Goal: Information Seeking & Learning: Learn about a topic

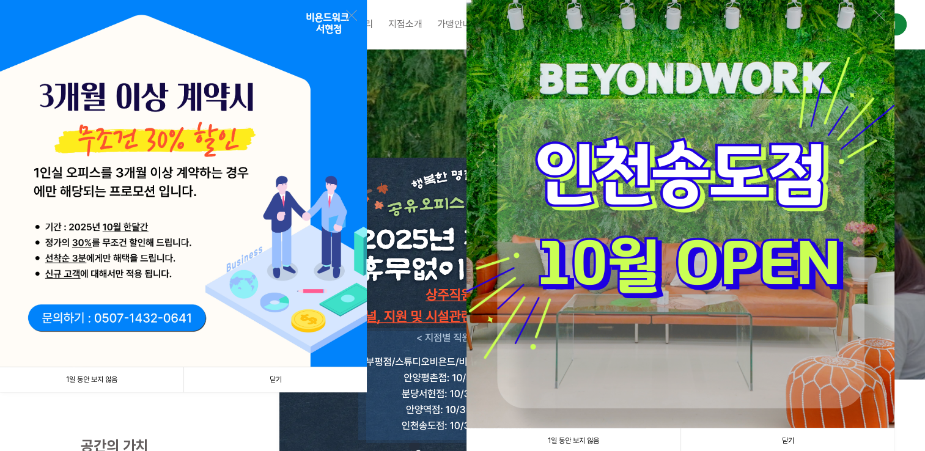
click at [273, 378] on link "닫기" at bounding box center [274, 379] width 183 height 25
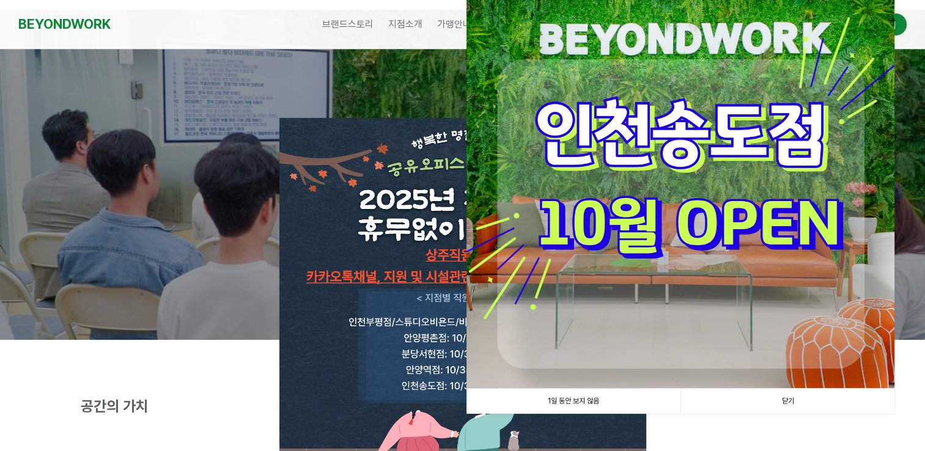
scroll to position [61, 0]
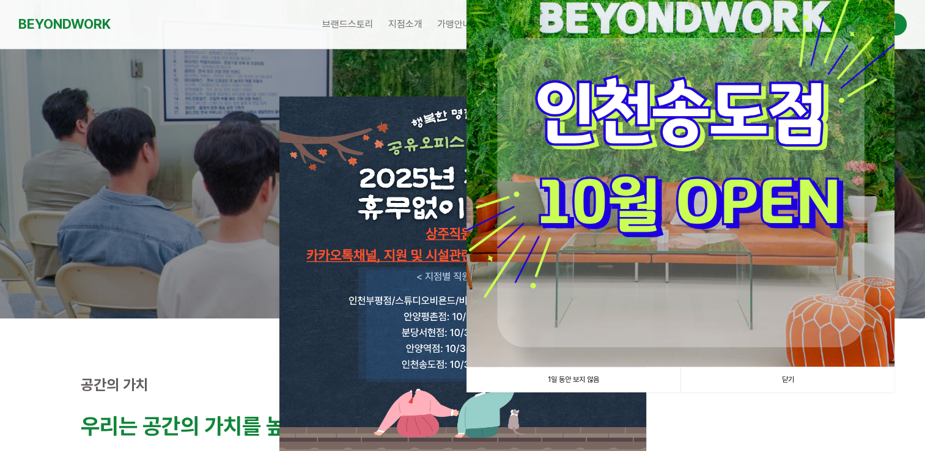
click at [790, 374] on link "닫기" at bounding box center [788, 379] width 214 height 25
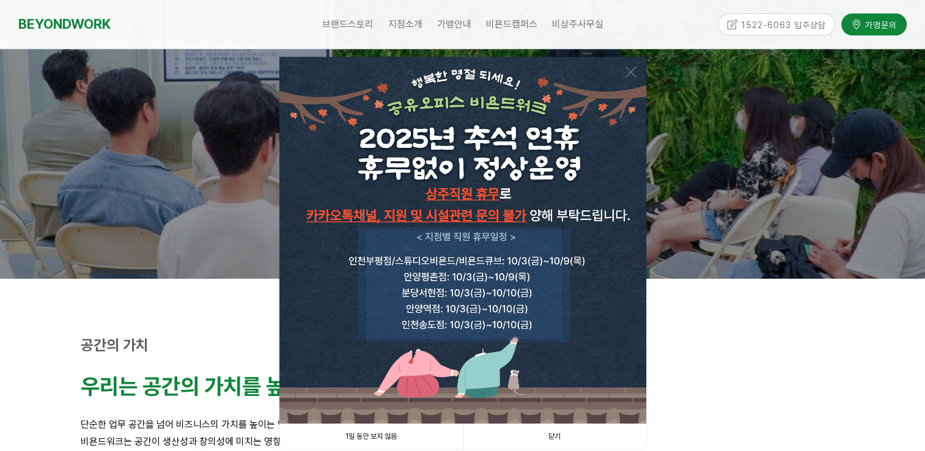
scroll to position [122, 0]
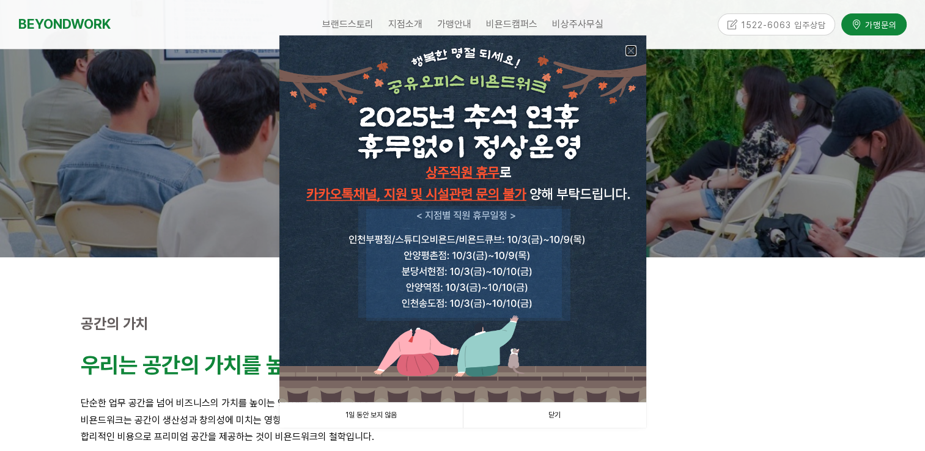
click at [629, 48] on link at bounding box center [631, 50] width 11 height 11
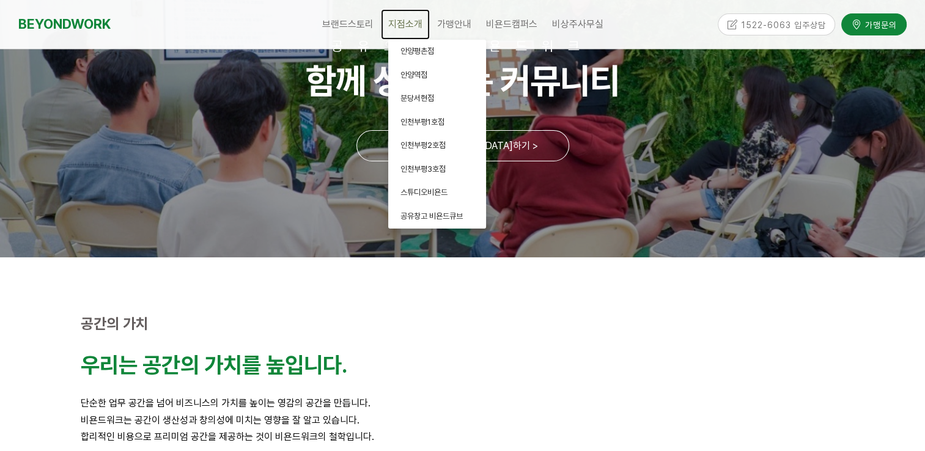
click at [402, 23] on span "지점소개" at bounding box center [405, 24] width 34 height 12
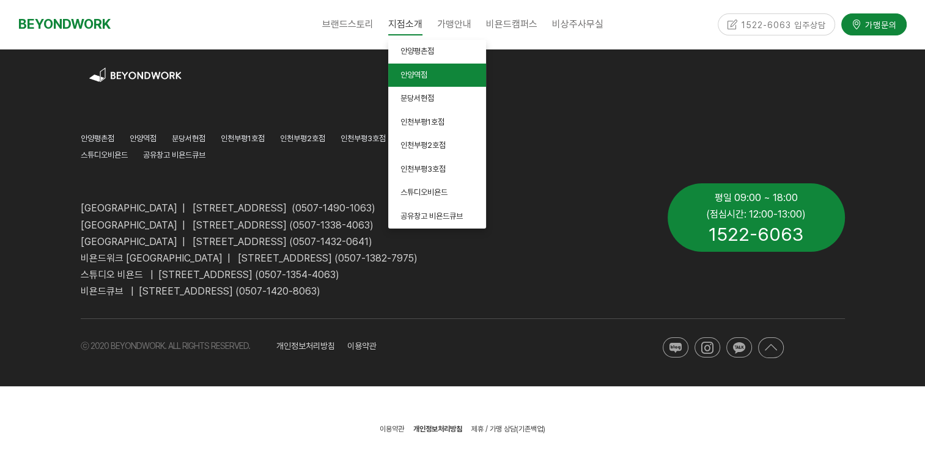
click at [408, 78] on span "안양역점" at bounding box center [413, 74] width 27 height 9
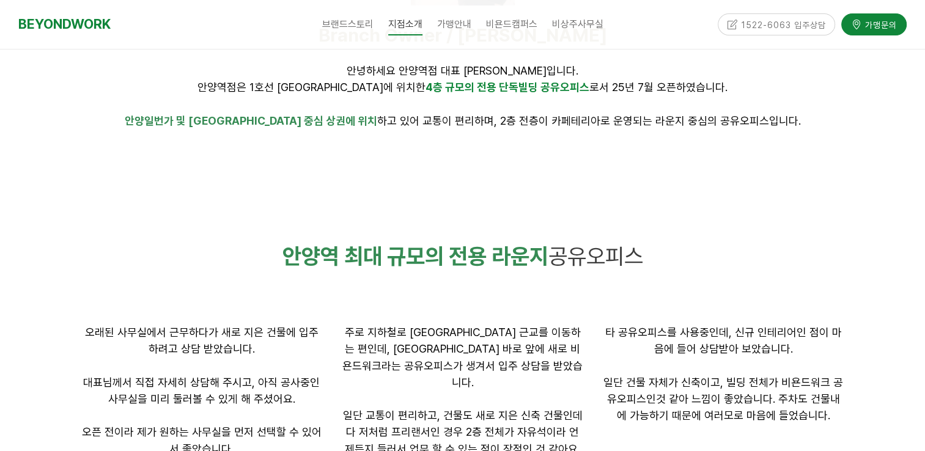
scroll to position [565, 0]
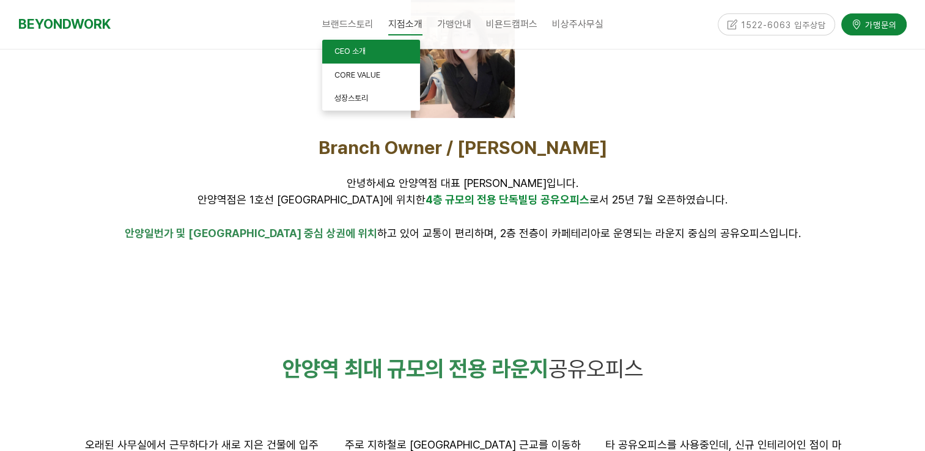
click at [347, 52] on span "CEO 소개" at bounding box center [349, 50] width 31 height 9
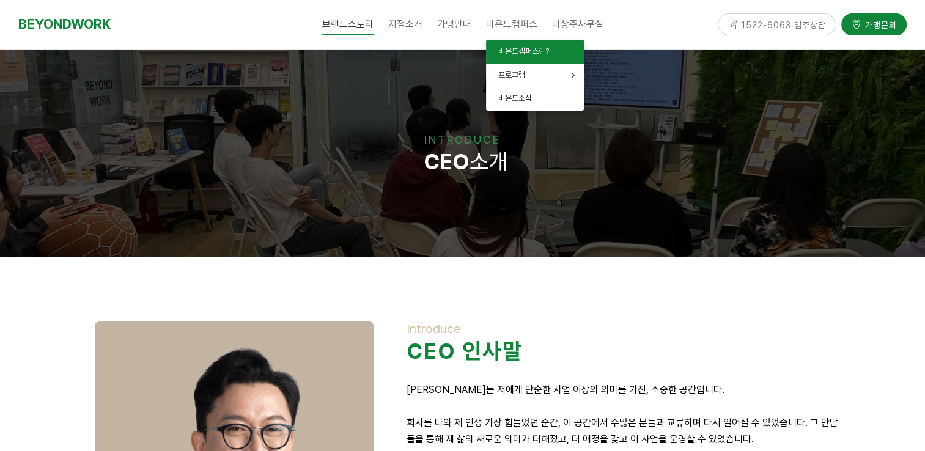
click at [535, 48] on span "비욘드캠퍼스란?" at bounding box center [523, 50] width 51 height 9
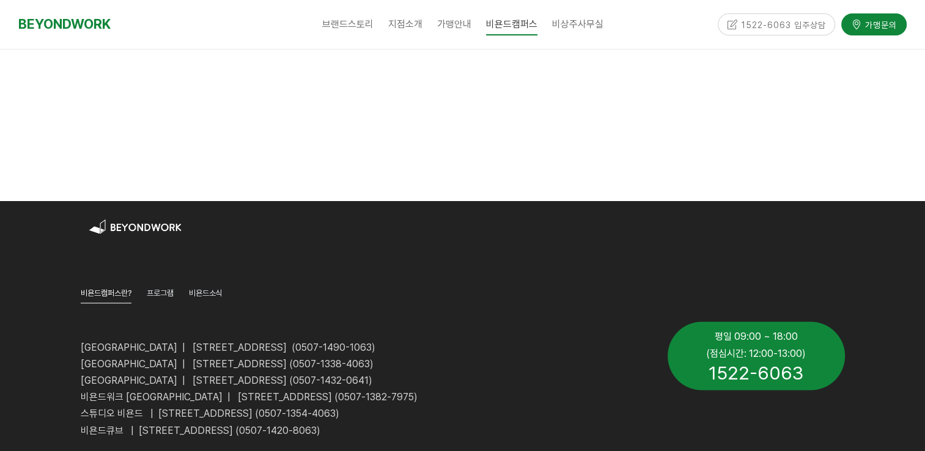
scroll to position [2079, 0]
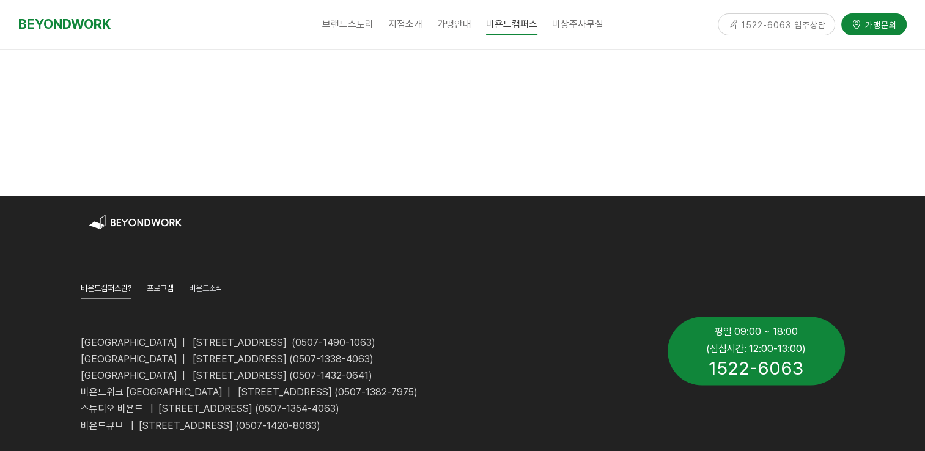
click at [169, 283] on span "프로그램" at bounding box center [160, 287] width 27 height 9
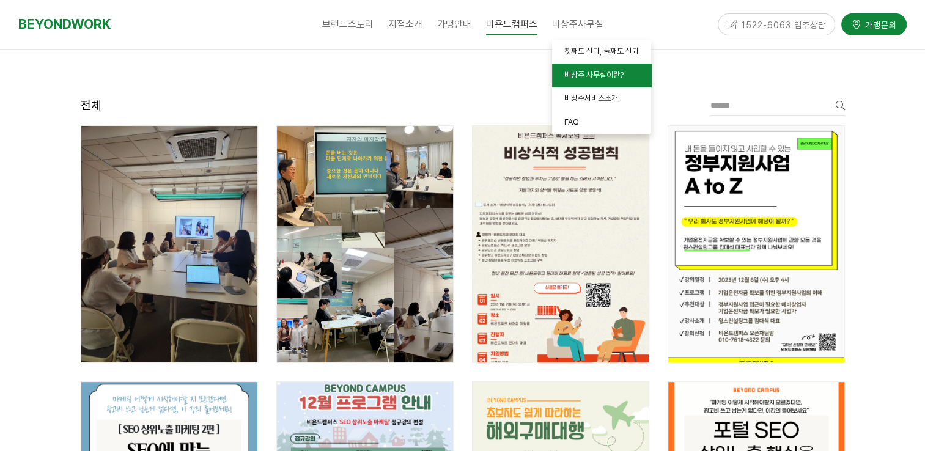
click at [578, 77] on span "비상주 사무실이란?" at bounding box center [593, 74] width 59 height 9
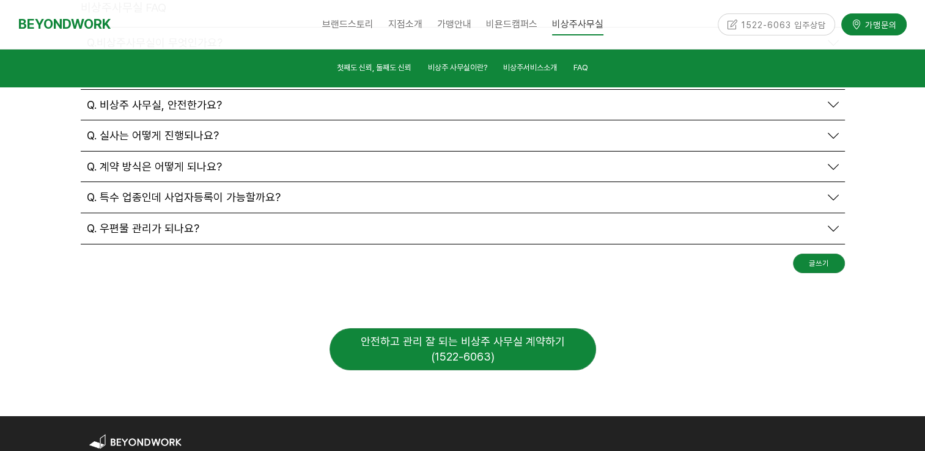
scroll to position [4468, 0]
